Goal: Information Seeking & Learning: Learn about a topic

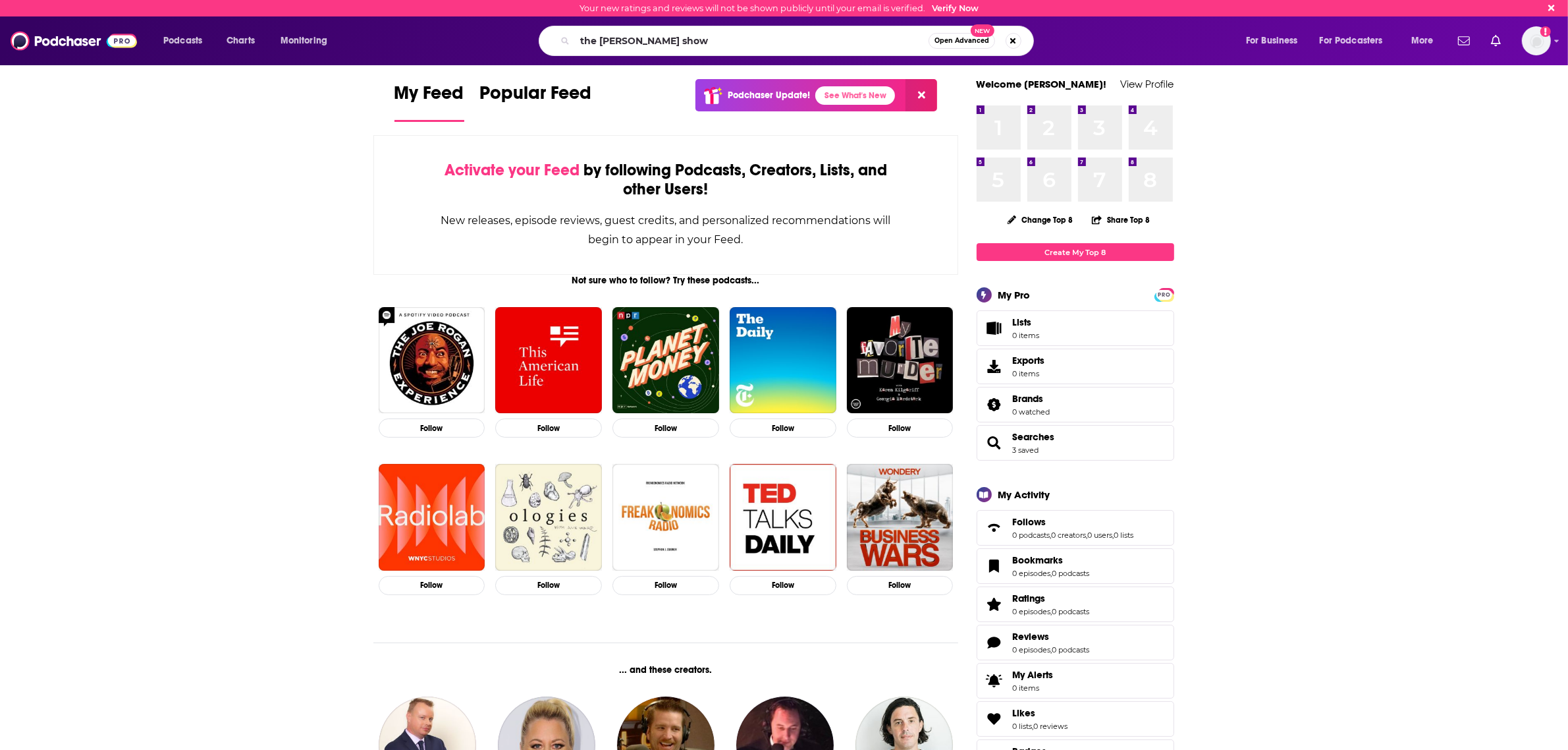
type input "the [PERSON_NAME] show"
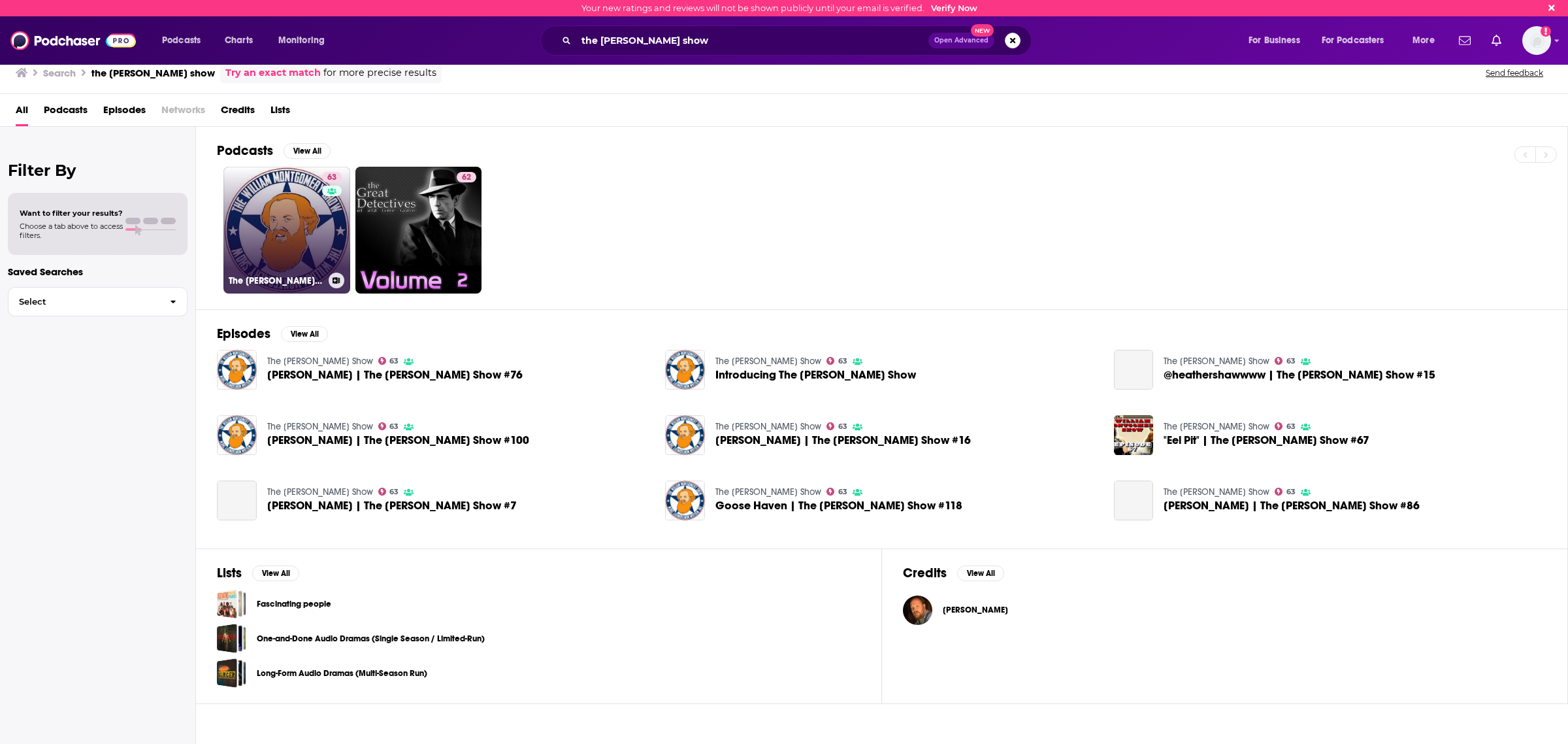
click at [235, 236] on link "63 The [PERSON_NAME] Show" at bounding box center [287, 230] width 127 height 127
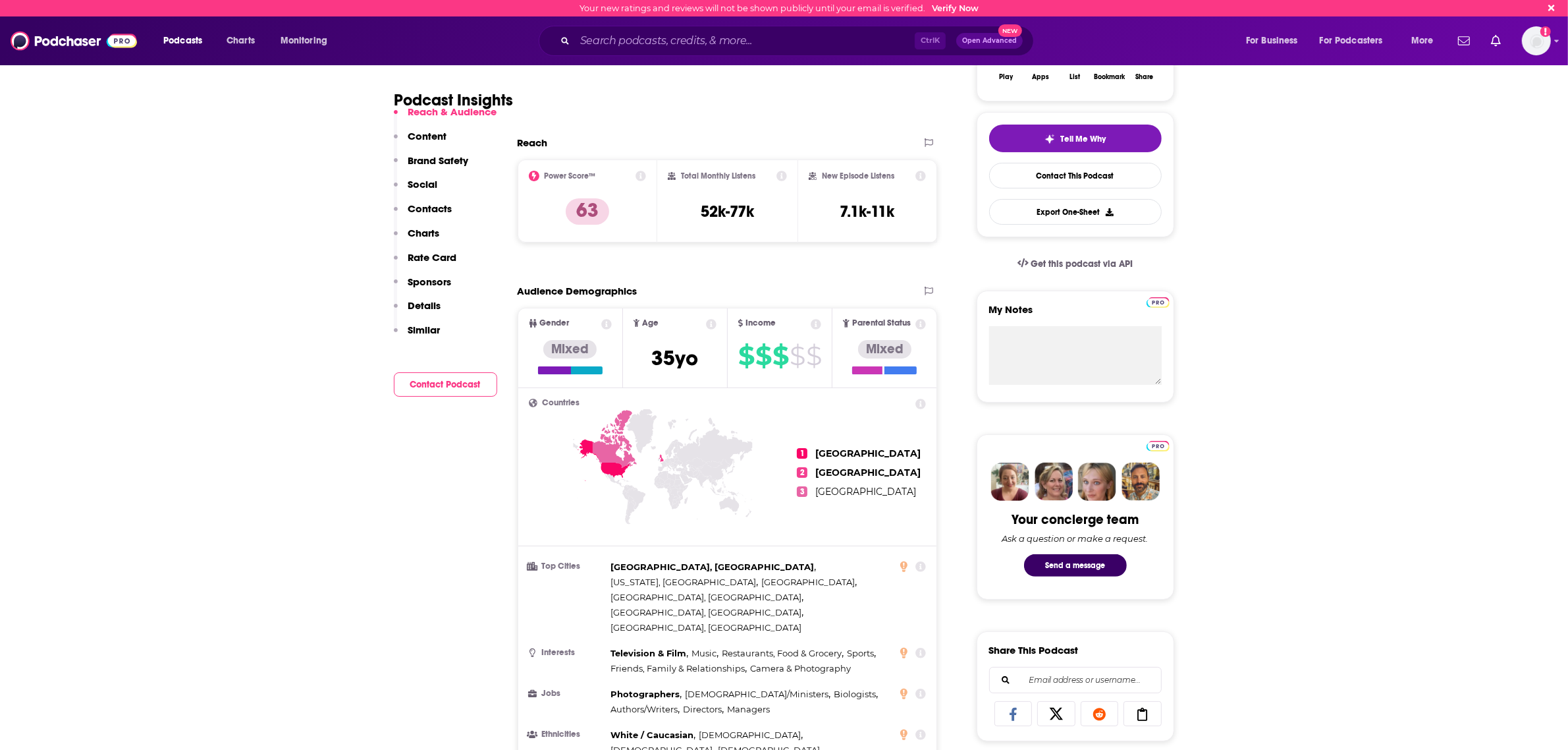
scroll to position [247, 0]
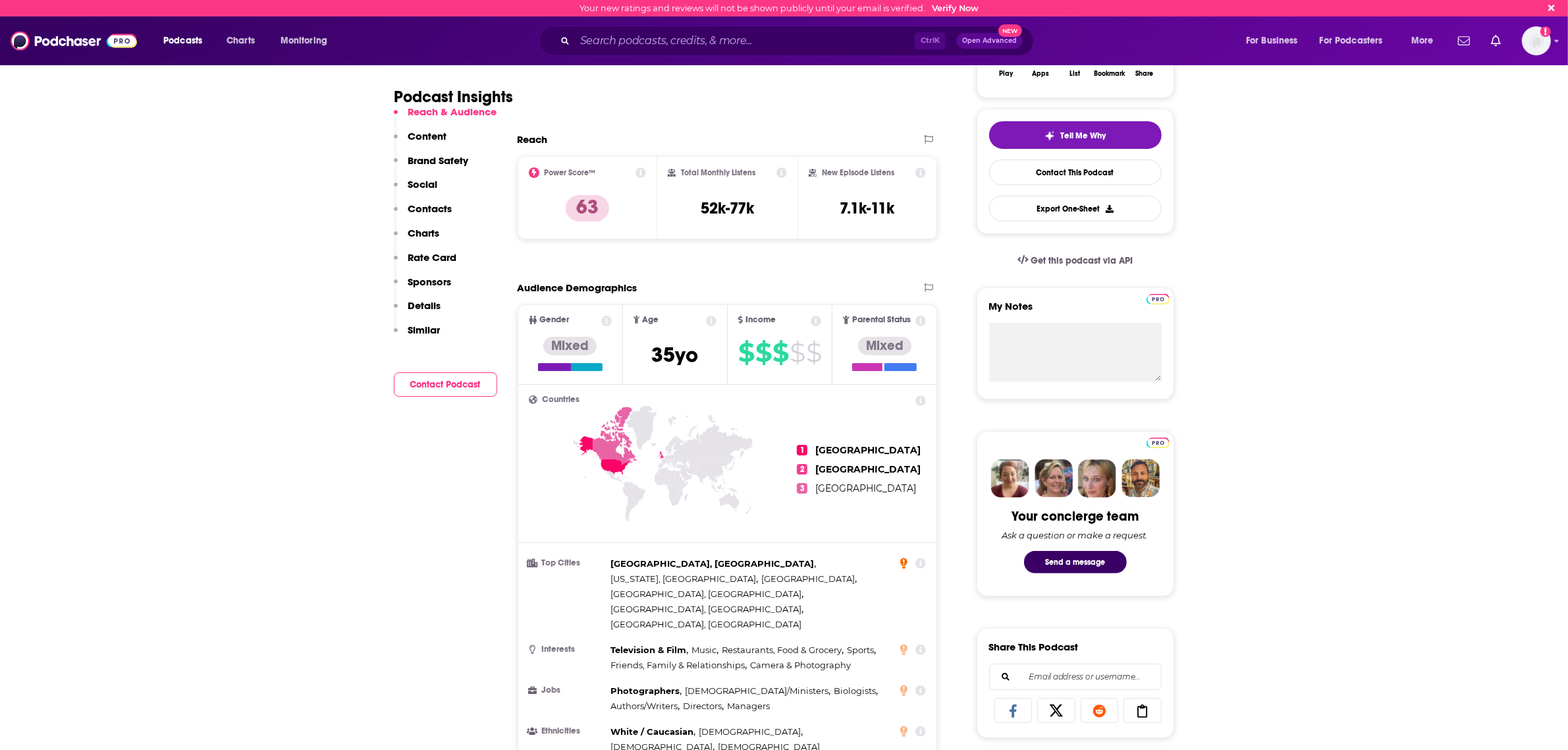
click at [904, 559] on icon at bounding box center [903, 563] width 7 height 10
